Goal: Task Accomplishment & Management: Manage account settings

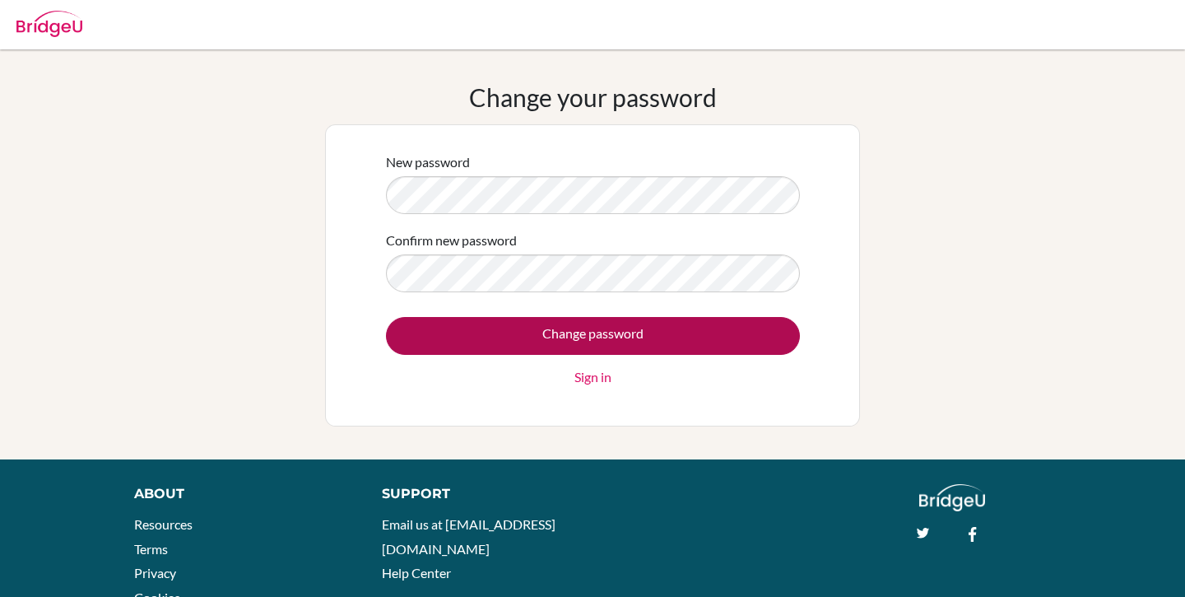
click at [505, 332] on input "Change password" at bounding box center [593, 336] width 414 height 38
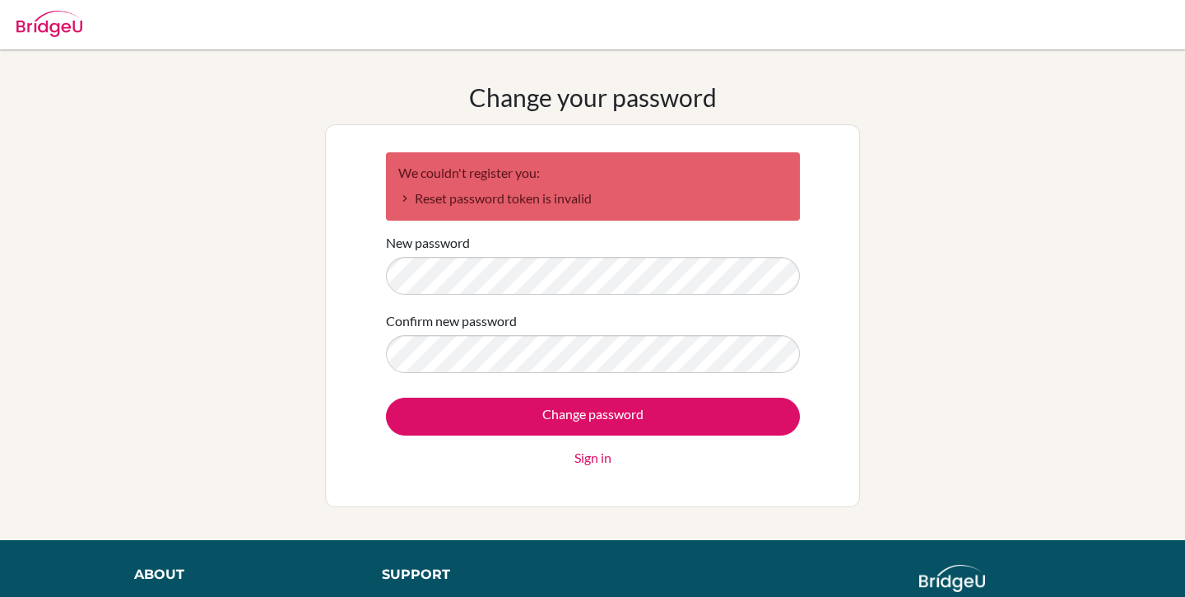
click at [520, 333] on div "Confirm new password" at bounding box center [593, 342] width 414 height 62
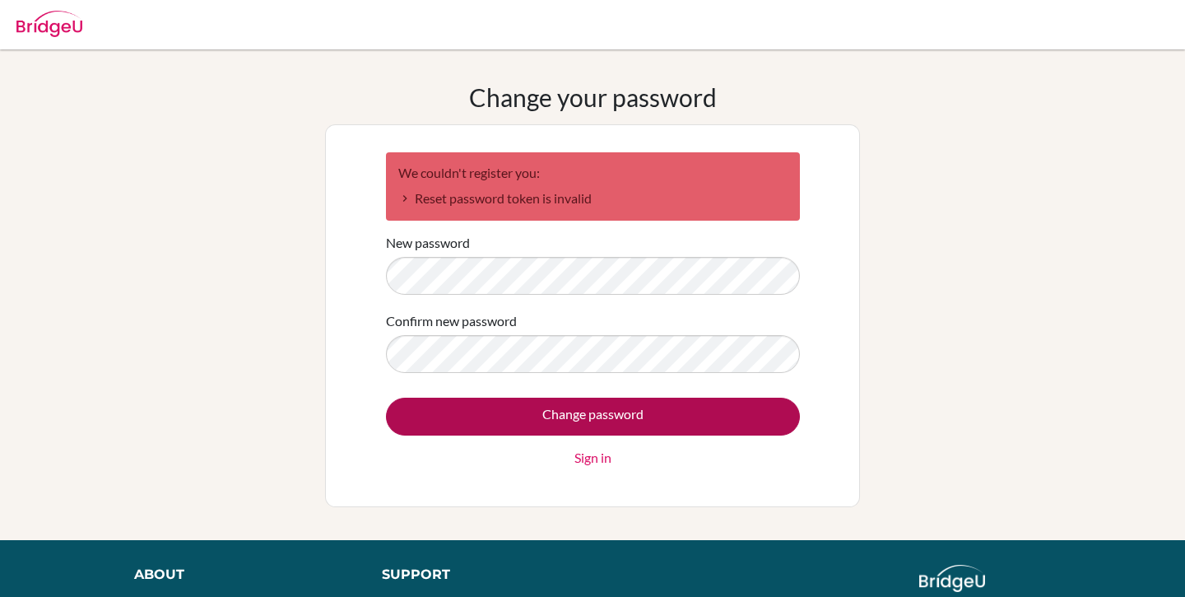
click at [515, 421] on input "Change password" at bounding box center [593, 416] width 414 height 38
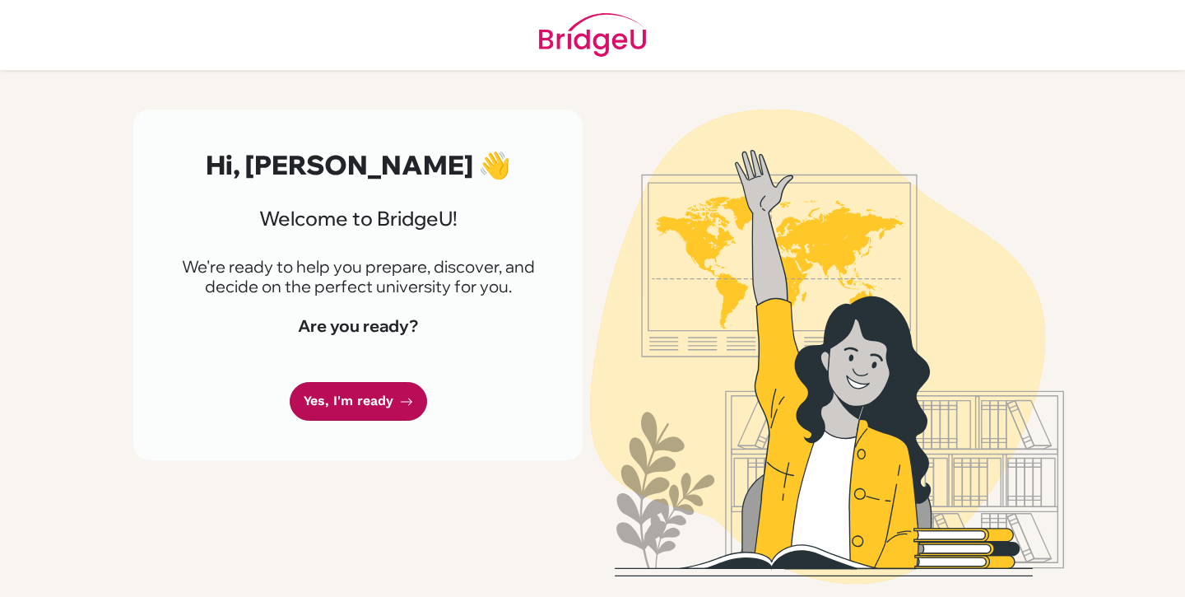
click at [379, 406] on link "Yes, I'm ready" at bounding box center [358, 401] width 137 height 39
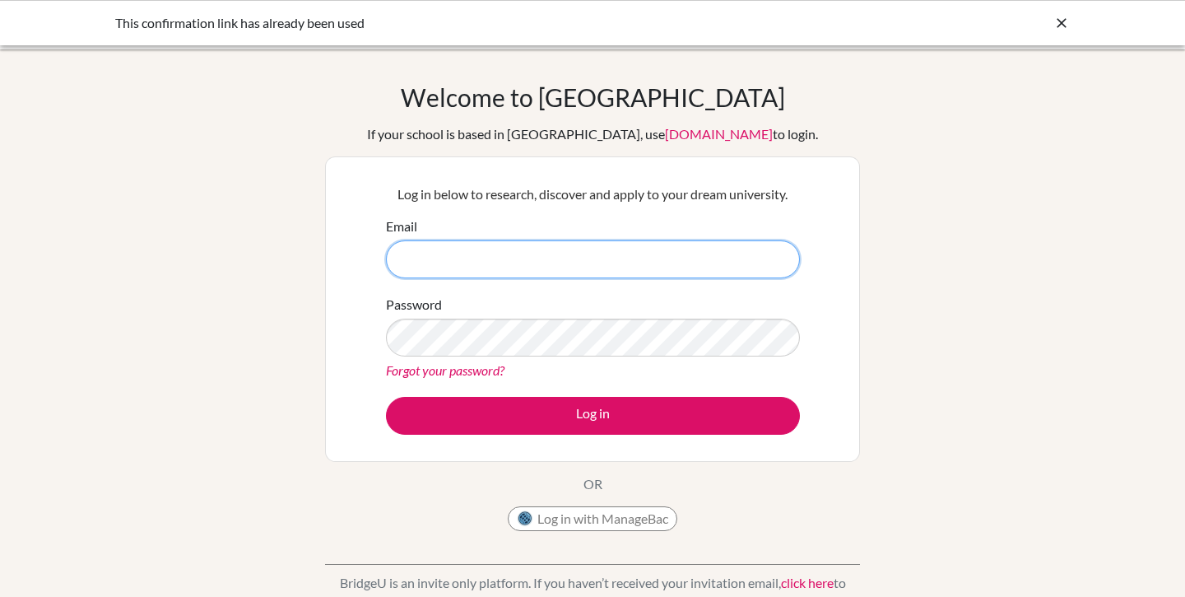
type input "bma@theharbourschool.edu.hk"
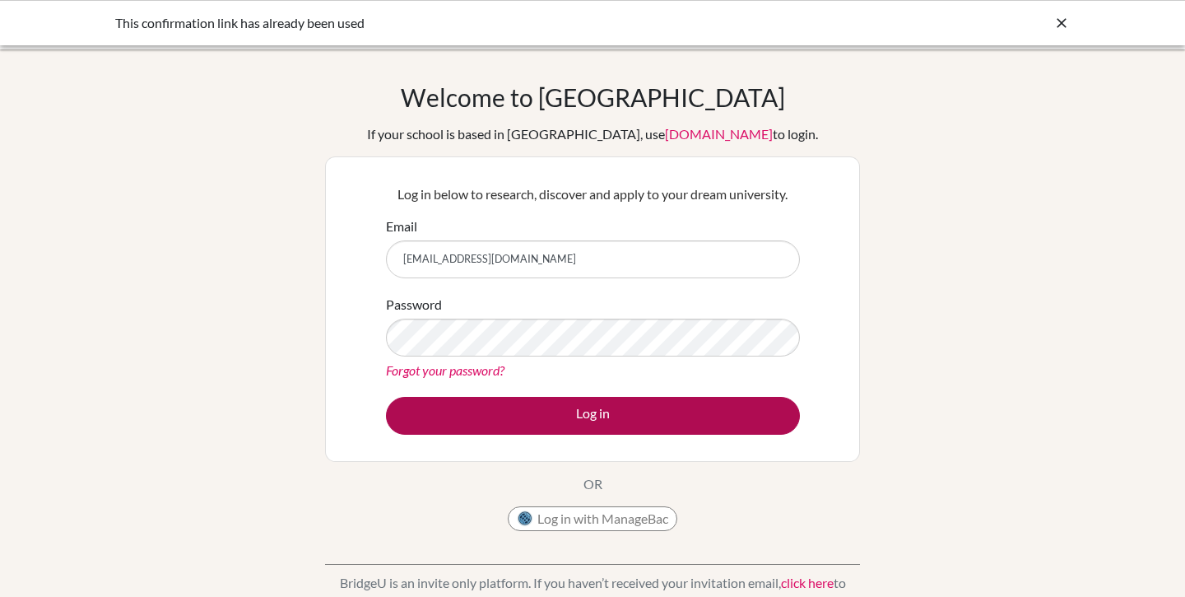
click at [517, 416] on button "Log in" at bounding box center [593, 416] width 414 height 38
